Goal: Information Seeking & Learning: Find specific page/section

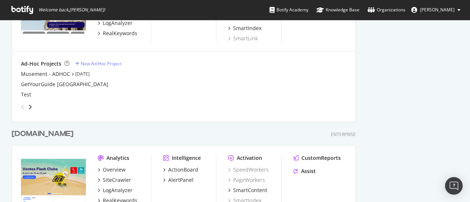
scroll to position [1763, 0]
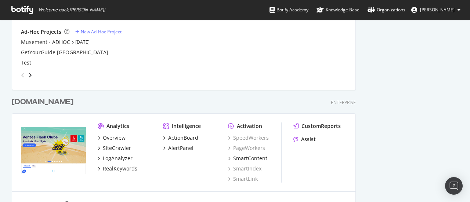
click at [24, 105] on div "[DOMAIN_NAME]" at bounding box center [43, 102] width 62 height 11
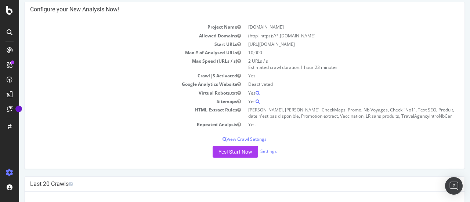
scroll to position [110, 0]
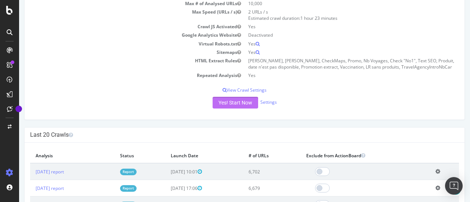
click at [233, 104] on button "Yes! Start Now" at bounding box center [236, 103] width 46 height 12
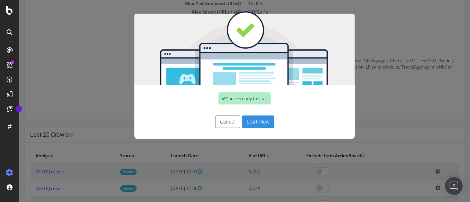
click at [252, 122] on button "Start Now" at bounding box center [258, 122] width 32 height 12
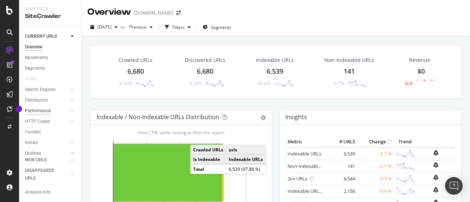
click at [45, 112] on div "Performance" at bounding box center [38, 111] width 26 height 8
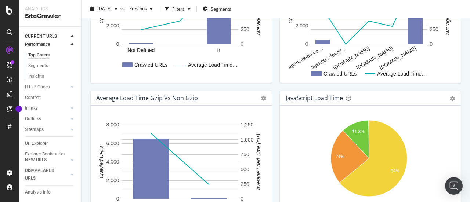
scroll to position [83, 0]
click at [38, 131] on div "Url Explorer" at bounding box center [36, 135] width 23 height 8
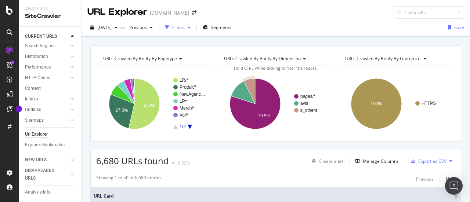
click at [185, 29] on div "Filters" at bounding box center [178, 27] width 12 height 6
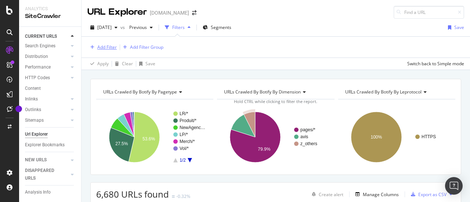
click at [98, 46] on div "Add Filter" at bounding box center [106, 47] width 19 height 6
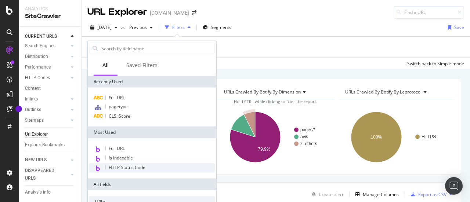
click at [135, 171] on div "HTTP Status Code" at bounding box center [152, 168] width 126 height 10
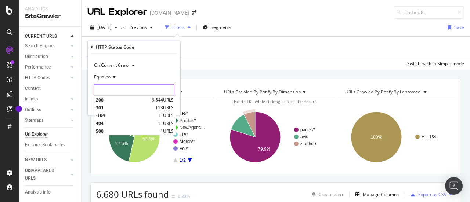
click at [133, 88] on input "number" at bounding box center [134, 90] width 81 height 12
click at [119, 133] on span "500" at bounding box center [127, 131] width 63 height 6
type input "500"
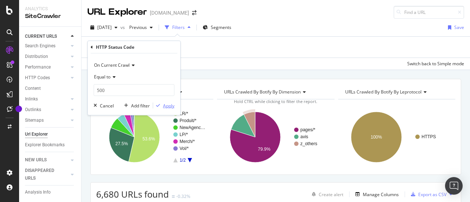
click at [164, 108] on div "Apply" at bounding box center [168, 105] width 11 height 6
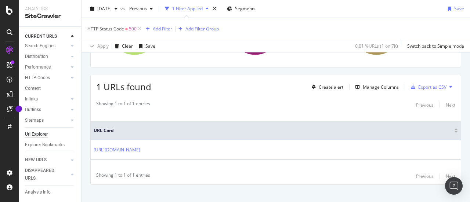
scroll to position [111, 0]
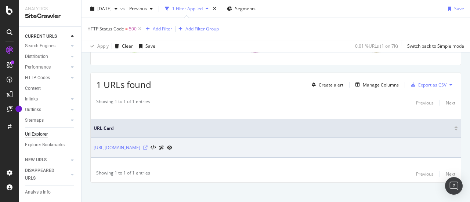
click at [148, 146] on icon at bounding box center [145, 148] width 4 height 4
